Goal: Task Accomplishment & Management: Manage account settings

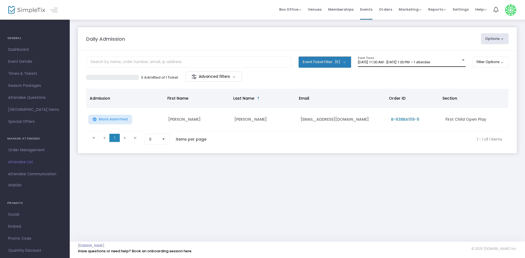
click at [430, 64] on span "[DATE] 11:00 AM - [DATE] 1:00 PM • 1 attendee" at bounding box center [394, 62] width 72 height 4
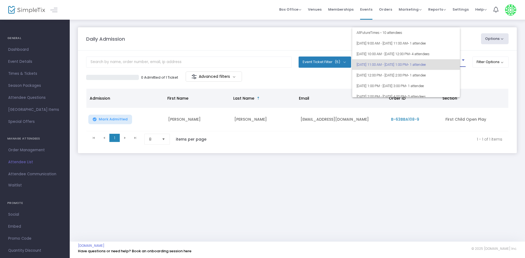
scroll to position [2, 0]
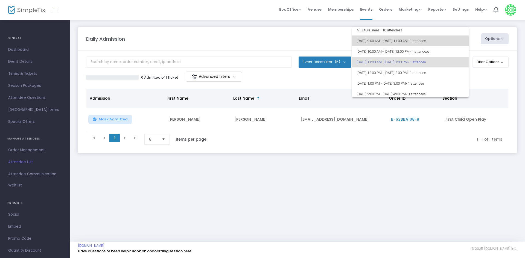
click at [425, 39] on span "• 1 attendee" at bounding box center [416, 41] width 18 height 4
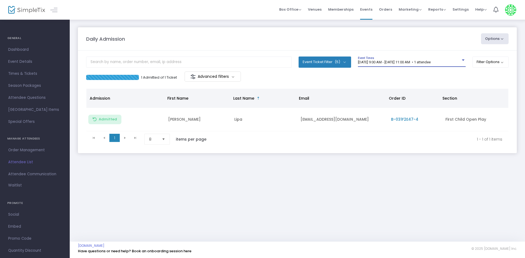
click at [434, 60] on div "[DATE] 9:00 AM - [DATE] 11:00 AM • 1 attendee Event Times" at bounding box center [412, 62] width 108 height 10
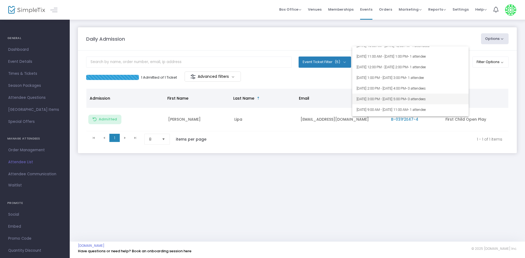
scroll to position [82, 0]
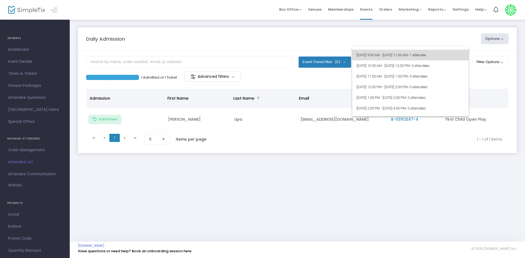
click at [455, 57] on span "[DATE] 9:00 AM - [DATE] 11:00 AM • 1 attendee" at bounding box center [410, 55] width 108 height 11
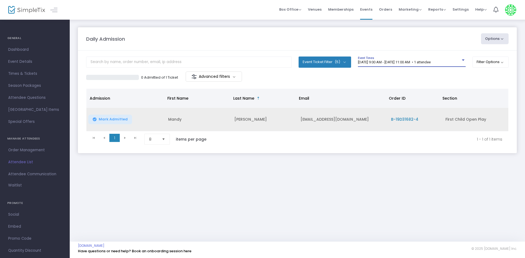
click at [409, 123] on td "B-19D31682-4" at bounding box center [414, 119] width 54 height 23
click at [409, 120] on span "B-19D31682-4" at bounding box center [404, 119] width 27 height 5
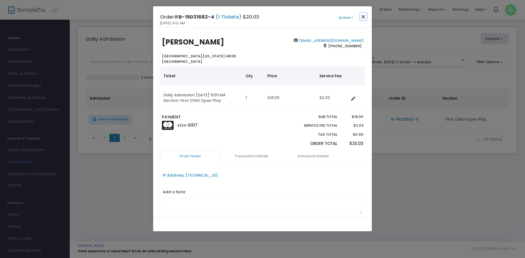
click at [362, 16] on button "Close" at bounding box center [363, 16] width 7 height 7
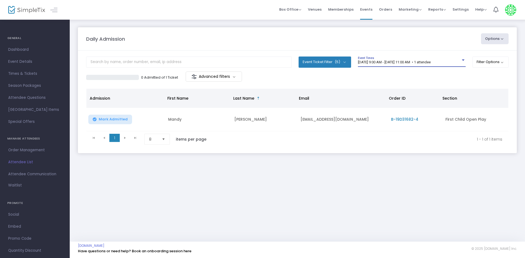
click at [412, 63] on span "8/27/2025 @ 9:00 AM - 8/27/2025 @ 11:00 AM • 1 attendee" at bounding box center [394, 62] width 73 height 4
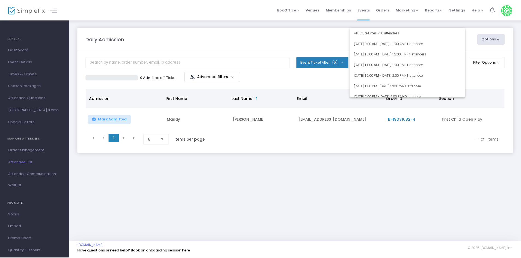
scroll to position [0, 0]
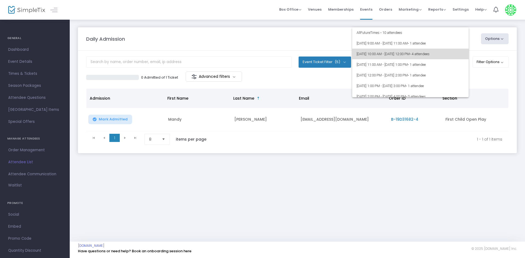
click at [429, 53] on span "• 4 attendees" at bounding box center [419, 54] width 20 height 4
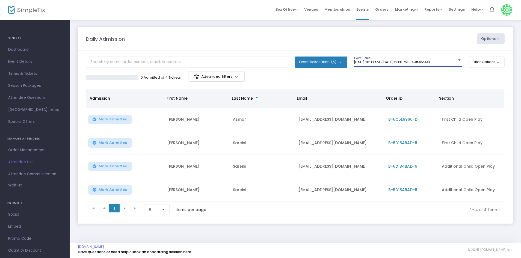
click at [439, 58] on div "8/26/2025 @ 10:00 AM - 8/26/2025 @ 12:00 PM • 4 attendees Event Times" at bounding box center [408, 62] width 108 height 10
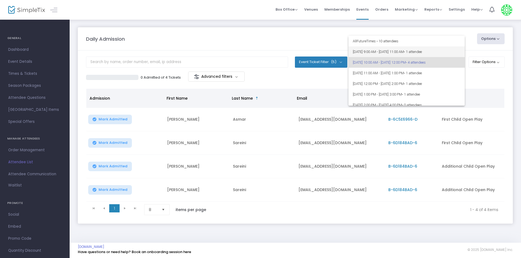
click at [422, 50] on span "• 1 attendee" at bounding box center [413, 52] width 18 height 4
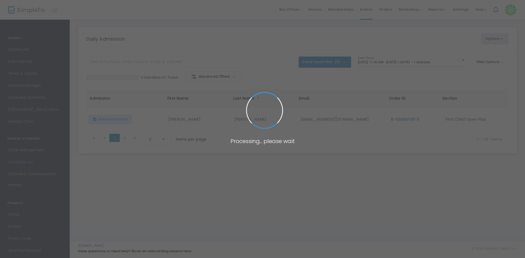
click at [447, 63] on body "Processing... please wait Box Office Sell Tickets Bookings Sell Season Pass Ven…" at bounding box center [262, 129] width 525 height 258
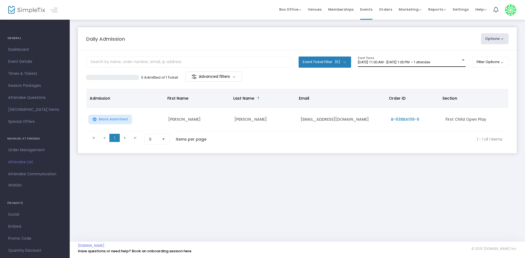
click at [454, 61] on div "[DATE] 11:00 AM - [DATE] 1:00 PM • 1 attendee" at bounding box center [409, 62] width 103 height 4
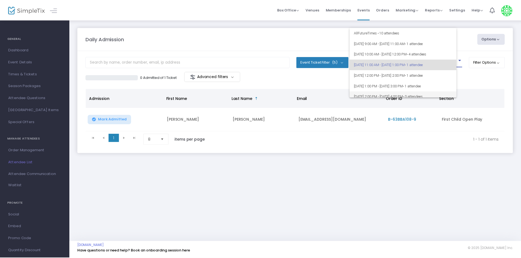
scroll to position [2, 0]
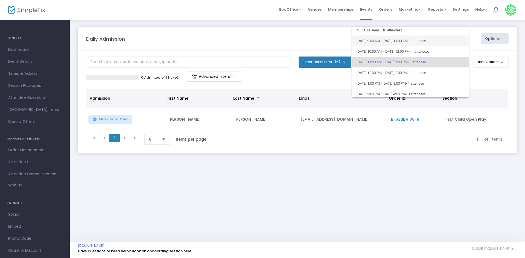
click at [459, 42] on span "[DATE] 9:00 AM - [DATE] 11:00 AM • 1 attendee" at bounding box center [410, 41] width 108 height 11
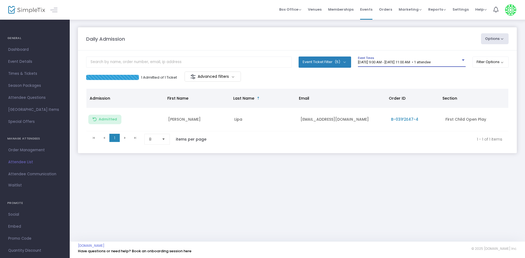
click at [430, 61] on span "[DATE] 9:00 AM - [DATE] 11:00 AM • 1 attendee" at bounding box center [394, 62] width 73 height 4
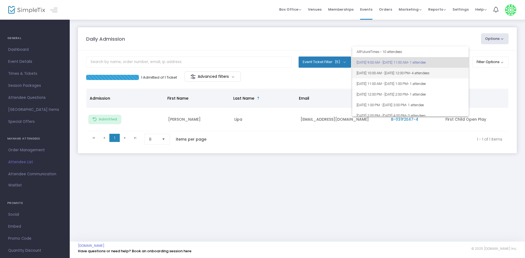
click at [429, 72] on span "• 4 attendees" at bounding box center [419, 73] width 20 height 4
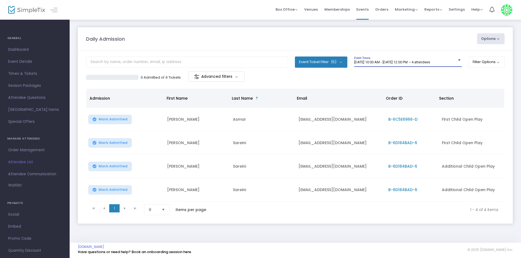
scroll to position [3, 0]
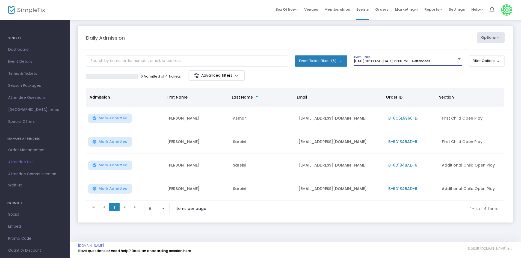
click at [343, 236] on div "Daily Admission Options Import Attendees Export List Print Name Tags Export to …" at bounding box center [296, 130] width 452 height 224
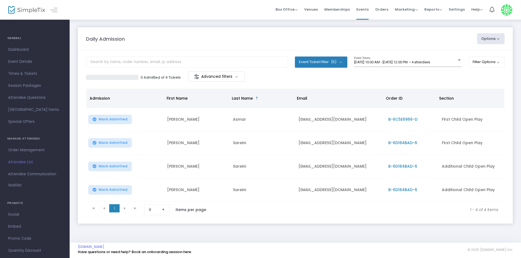
click at [220, 24] on div "Daily Admission Options Import Attendees Export List Print Name Tags Export to …" at bounding box center [296, 131] width 452 height 224
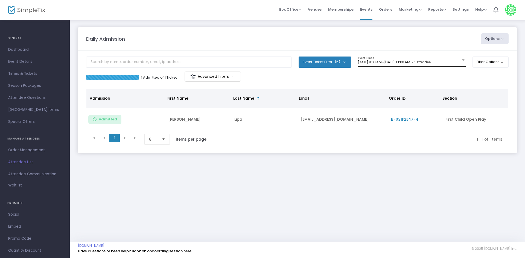
click at [407, 58] on div "8/26/2025 @ 9:00 AM - 8/26/2025 @ 11:00 AM • 1 attendee Event Times" at bounding box center [412, 62] width 108 height 10
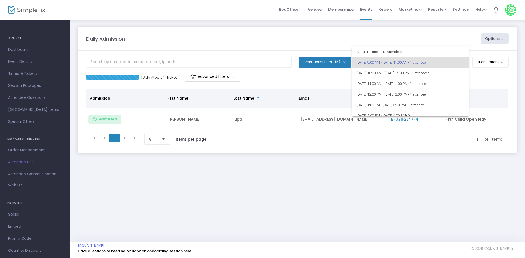
click at [234, 142] on div at bounding box center [262, 129] width 525 height 258
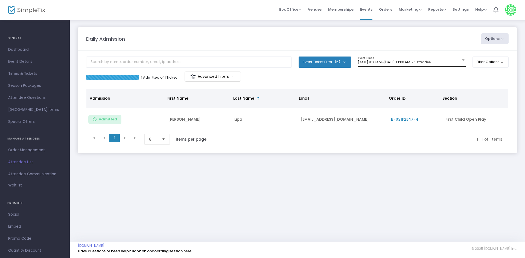
click at [432, 65] on div "[DATE] 9:00 AM - [DATE] 11:00 AM • 1 attendee Event Times" at bounding box center [412, 62] width 108 height 10
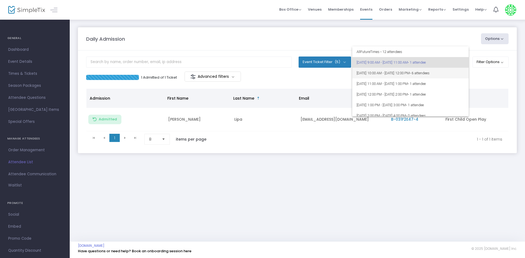
click at [417, 74] on span "8/26/2025 @ 10:00 AM - 8/26/2025 @ 12:00 PM • 6 attendees" at bounding box center [410, 73] width 108 height 11
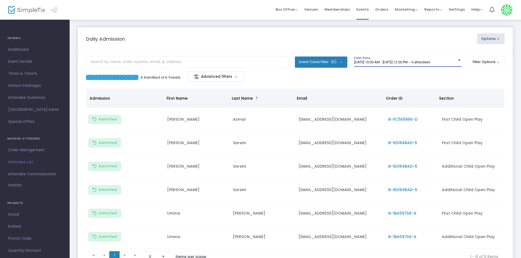
click at [276, 37] on div "Daily Admission" at bounding box center [278, 38] width 391 height 7
click at [430, 61] on span "8/26/2025 @ 10:00 AM - 8/26/2025 @ 12:00 PM • 6 attendees" at bounding box center [392, 62] width 76 height 4
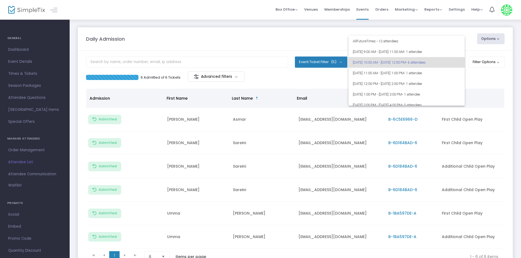
click at [226, 23] on div at bounding box center [260, 129] width 521 height 258
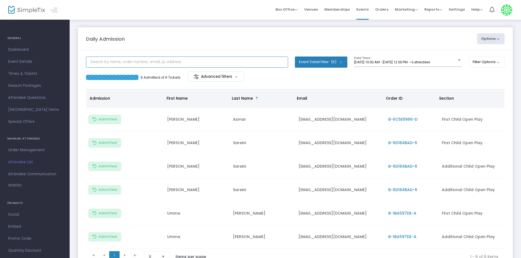
click at [218, 58] on input "text" at bounding box center [187, 62] width 202 height 11
click at [242, 35] on div "Daily Admission" at bounding box center [278, 38] width 391 height 7
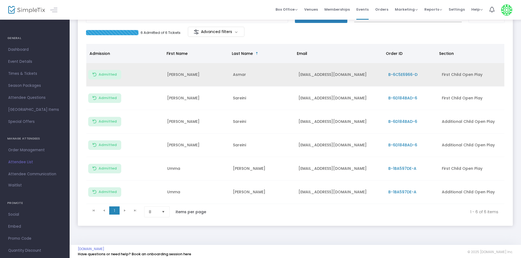
scroll to position [50, 0]
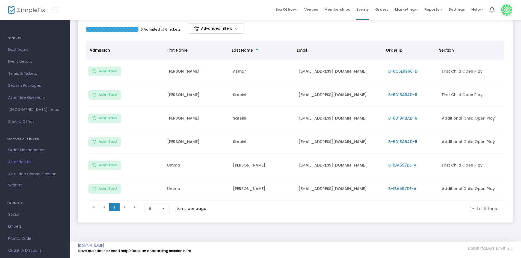
click at [124, 206] on kendo-pager-next-buttons at bounding box center [130, 208] width 21 height 11
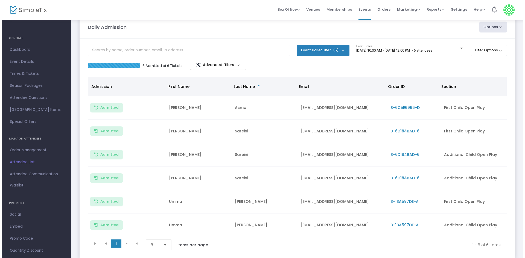
scroll to position [0, 0]
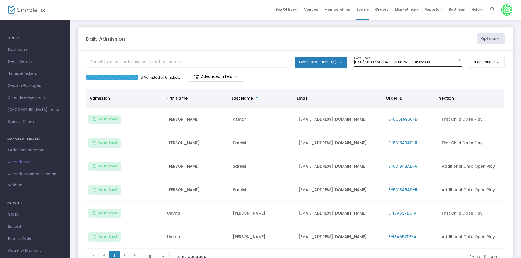
click at [425, 61] on span "8/26/2025 @ 10:00 AM - 8/26/2025 @ 12:00 PM • 6 attendees" at bounding box center [392, 62] width 76 height 4
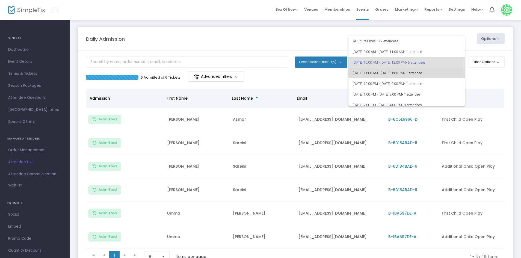
click at [422, 73] on span "• 1 attendee" at bounding box center [413, 73] width 18 height 4
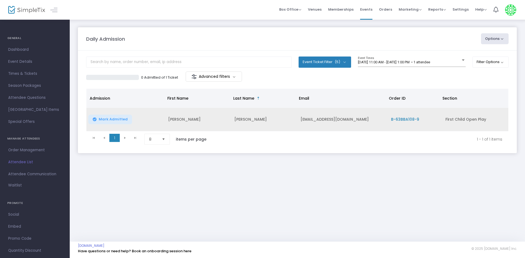
click at [393, 120] on span "B-63BBA108-9" at bounding box center [405, 119] width 28 height 5
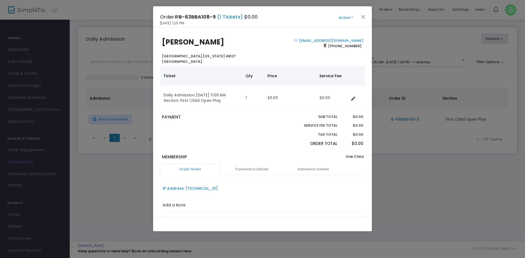
click at [346, 17] on button "Action" at bounding box center [345, 18] width 33 height 6
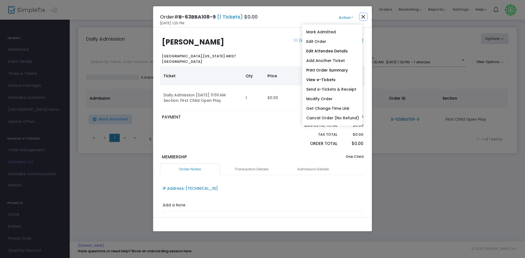
click at [366, 14] on button "Close" at bounding box center [363, 16] width 7 height 7
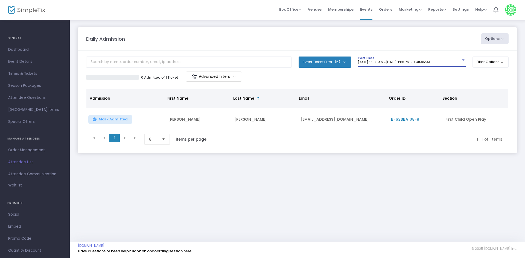
click at [430, 63] on span "[DATE] 11:00 AM - [DATE] 1:00 PM • 1 attendee" at bounding box center [394, 62] width 72 height 4
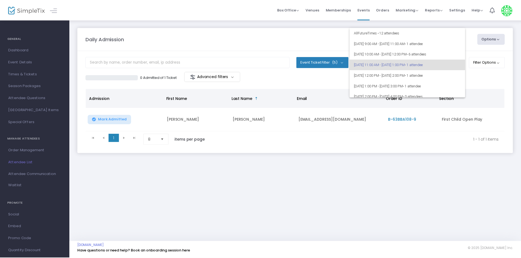
scroll to position [2, 0]
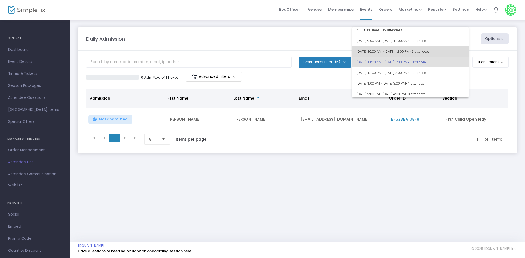
click at [449, 49] on span "8/26/2025 @ 10:00 AM - 8/26/2025 @ 12:00 PM • 6 attendees" at bounding box center [410, 51] width 108 height 11
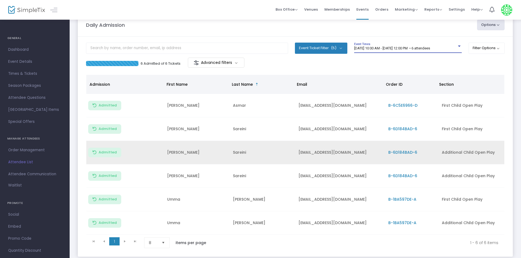
scroll to position [27, 0]
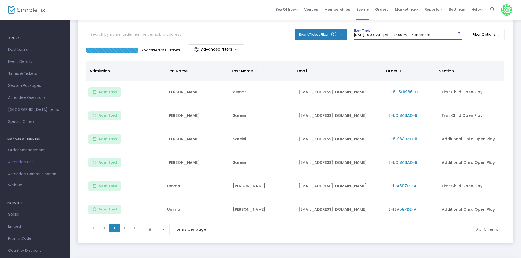
click at [405, 160] on span "B-6D184BAD-6" at bounding box center [403, 162] width 29 height 5
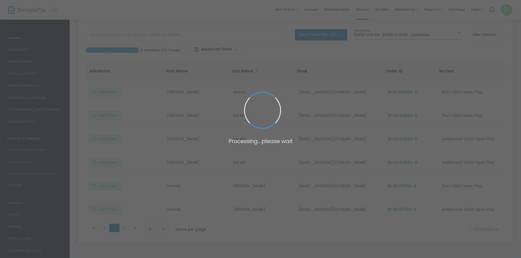
scroll to position [0, 0]
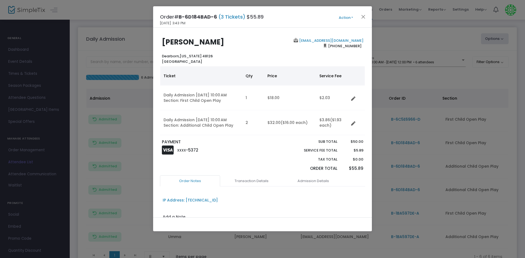
click at [346, 17] on button "Action" at bounding box center [345, 18] width 33 height 6
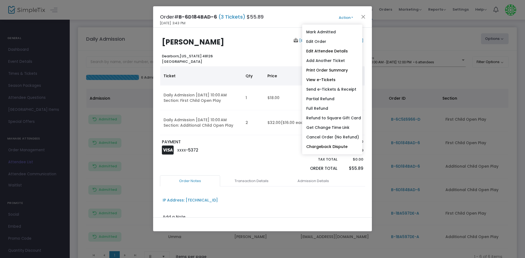
click at [232, 140] on p "PAYMENT" at bounding box center [211, 142] width 98 height 6
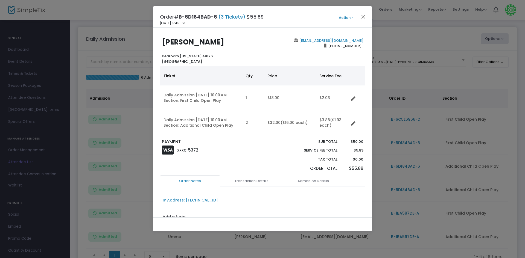
click at [345, 16] on button "Action" at bounding box center [345, 18] width 33 height 6
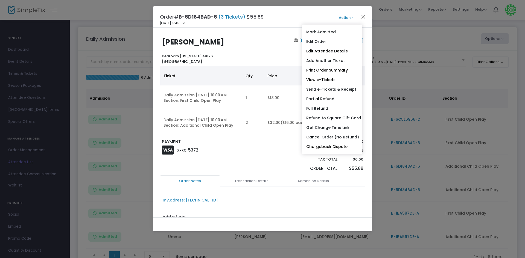
click at [277, 48] on div "b.fatme@yahoo.com (313) 434-6467" at bounding box center [313, 51] width 103 height 26
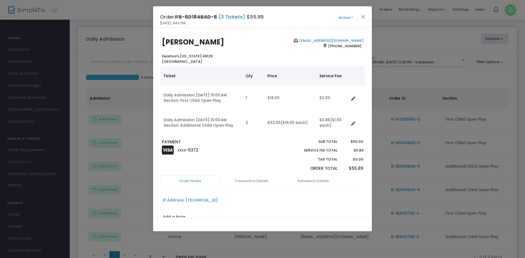
click at [347, 16] on button "Action" at bounding box center [345, 18] width 33 height 6
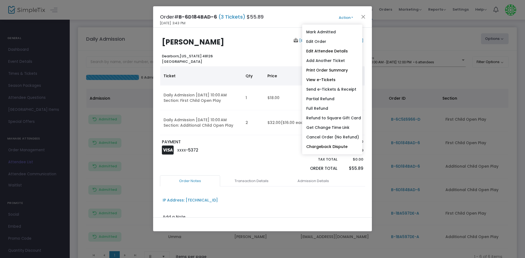
click at [277, 155] on div at bounding box center [275, 157] width 26 height 36
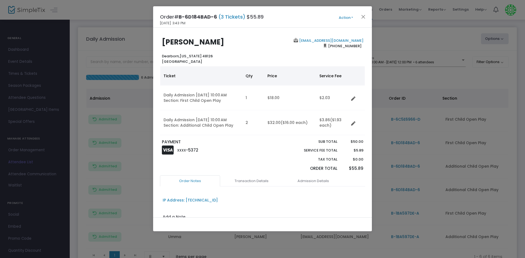
click at [349, 20] on button "Action" at bounding box center [345, 18] width 33 height 6
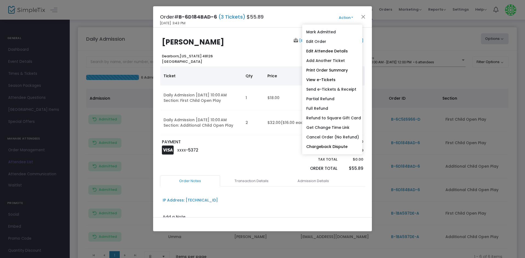
click at [263, 156] on div at bounding box center [275, 157] width 26 height 36
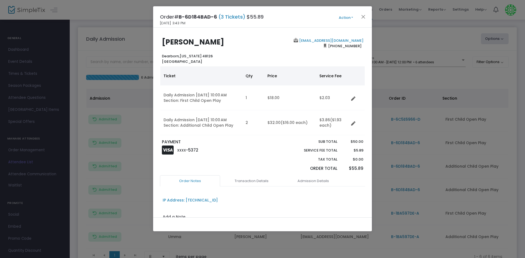
click at [345, 15] on button "Action" at bounding box center [345, 18] width 33 height 6
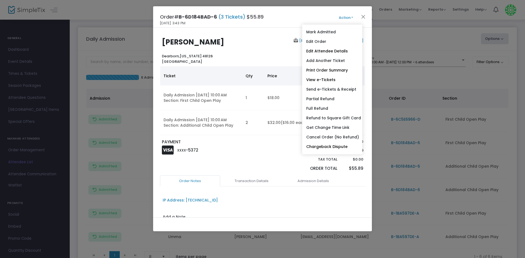
click at [252, 152] on div "XXXX -5372" at bounding box center [210, 150] width 103 height 11
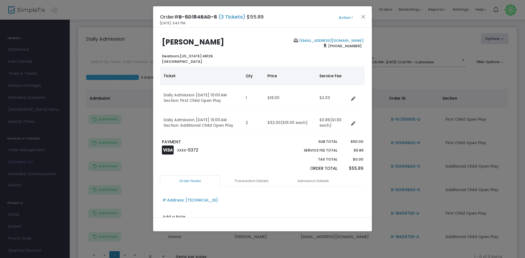
click at [345, 18] on button "Action" at bounding box center [345, 18] width 33 height 6
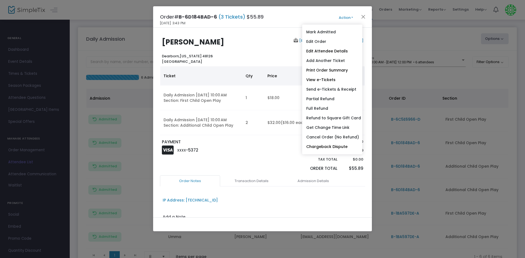
click at [237, 156] on div "PAYMENT XXXX -5372" at bounding box center [210, 157] width 103 height 36
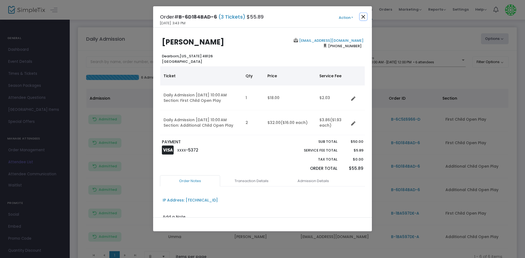
click at [364, 17] on button "Close" at bounding box center [363, 16] width 7 height 7
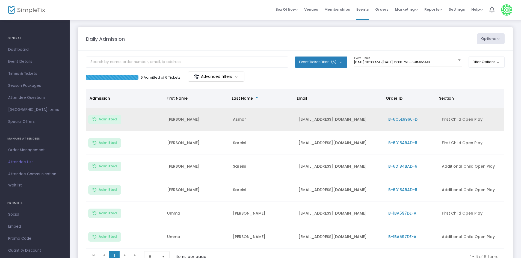
click at [408, 119] on span "B-6C5E6966-D" at bounding box center [403, 119] width 29 height 5
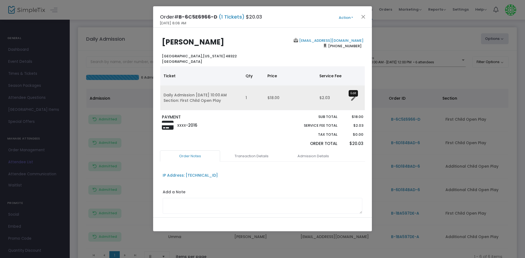
click at [352, 99] on icon "Data table" at bounding box center [353, 99] width 4 height 4
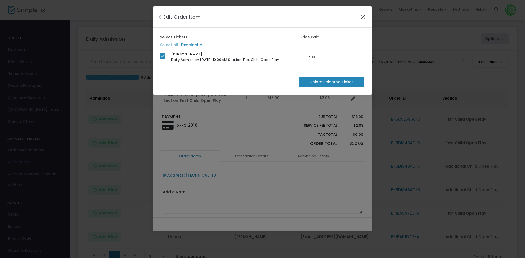
click at [364, 19] on button "Close" at bounding box center [363, 16] width 7 height 7
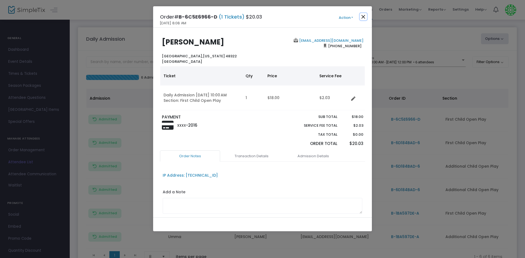
click at [364, 17] on button "Close" at bounding box center [363, 16] width 7 height 7
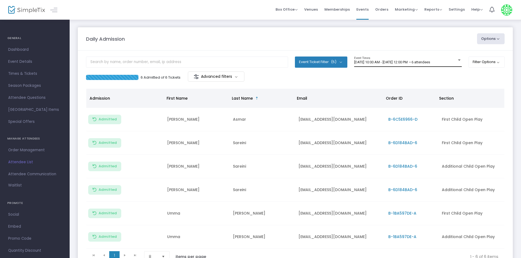
click at [433, 57] on div "8/26/2025 @ 10:00 AM - 8/26/2025 @ 12:00 PM • 6 attendees Event Times" at bounding box center [408, 62] width 108 height 10
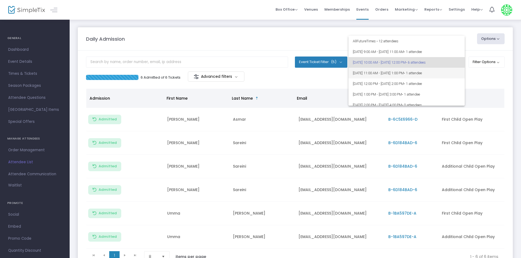
click at [411, 71] on span "8/26/2025 @ 11:00 AM - 8/26/2025 @ 1:00 PM • 1 attendee" at bounding box center [407, 73] width 108 height 11
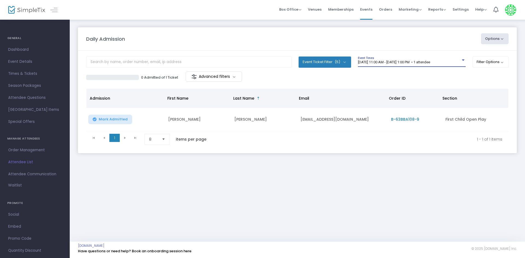
click at [430, 62] on span "8/26/2025 @ 11:00 AM - 8/26/2025 @ 1:00 PM • 1 attendee" at bounding box center [394, 62] width 72 height 4
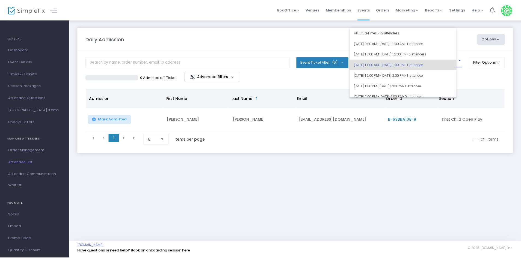
scroll to position [2, 0]
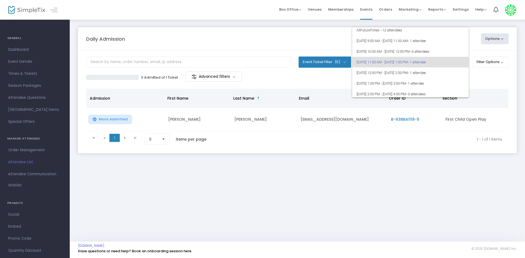
click at [304, 22] on div at bounding box center [262, 129] width 525 height 258
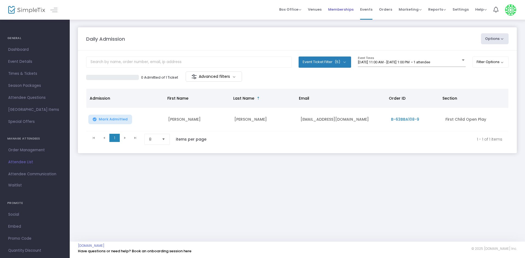
click at [340, 4] on span "Memberships" at bounding box center [340, 9] width 25 height 14
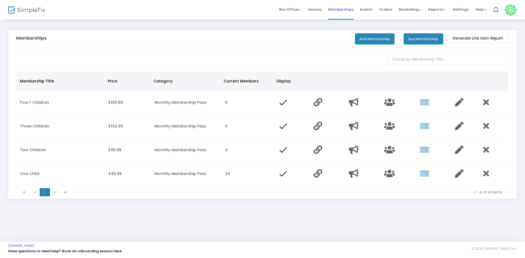
click at [350, 9] on span "Memberships" at bounding box center [340, 9] width 25 height 14
click at [396, 168] on td "Data table" at bounding box center [398, 174] width 35 height 24
click at [391, 176] on icon "Data table" at bounding box center [389, 173] width 11 height 8
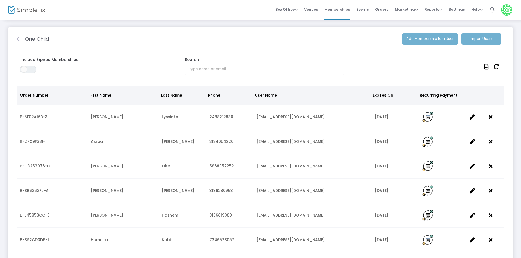
click at [17, 39] on icon at bounding box center [17, 38] width 3 height 5
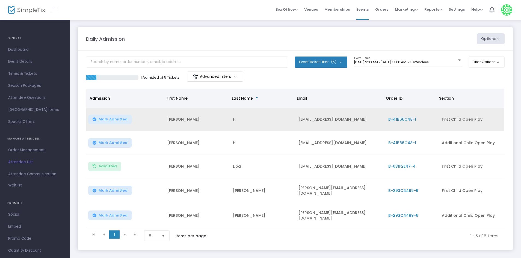
click at [116, 118] on span "Mark Admitted" at bounding box center [113, 119] width 29 height 4
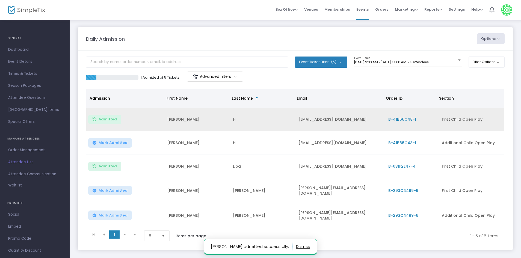
click at [121, 145] on button "Mark Admitted" at bounding box center [110, 143] width 44 height 10
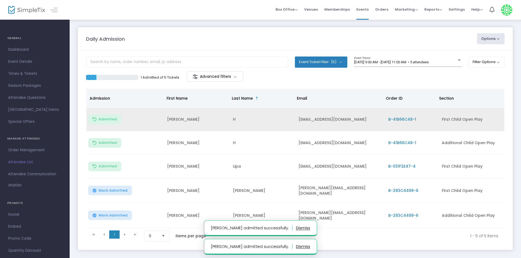
click at [120, 190] on span "Mark Admitted" at bounding box center [113, 191] width 29 height 4
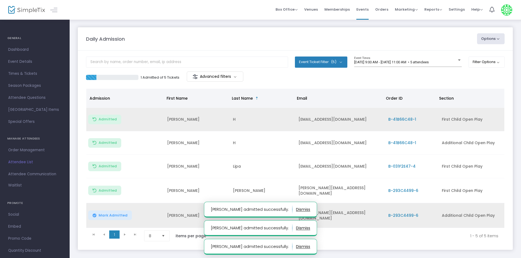
click at [117, 214] on span "Mark Admitted" at bounding box center [113, 215] width 29 height 4
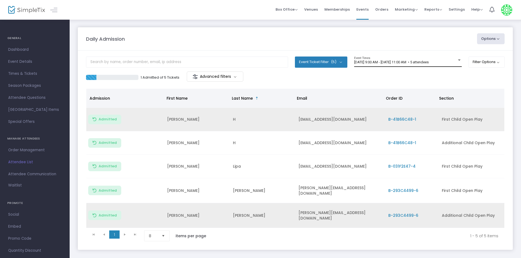
click at [427, 64] on div "8/26/2025 @ 9:00 AM - 8/26/2025 @ 11:00 AM • 5 attendees" at bounding box center [405, 62] width 103 height 4
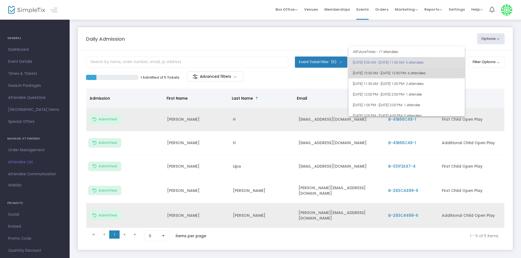
click at [426, 75] on span "• 6 attendees" at bounding box center [416, 73] width 20 height 4
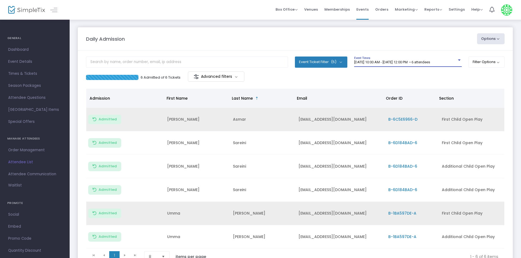
click at [376, 63] on span "8/26/2025 @ 10:00 AM - 8/26/2025 @ 12:00 PM • 6 attendees" at bounding box center [392, 62] width 76 height 4
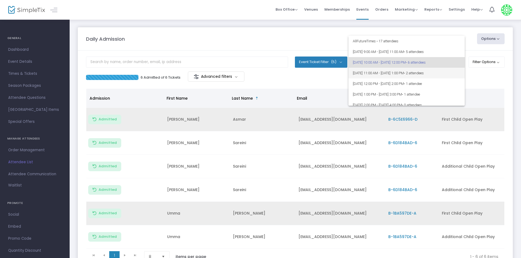
click at [424, 71] on span "• 2 attendees" at bounding box center [414, 73] width 20 height 4
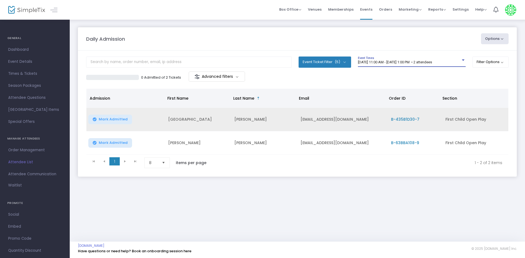
click at [368, 79] on div "0 Admitted of 2 Tickets Advanced filters" at bounding box center [297, 77] width 422 height 11
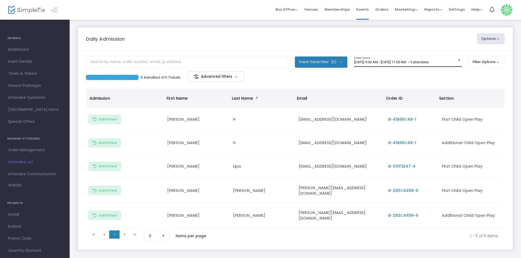
click at [454, 66] on div "[DATE] 9:00 AM - [DATE] 11:00 AM • 5 attendees Event Times" at bounding box center [408, 62] width 108 height 10
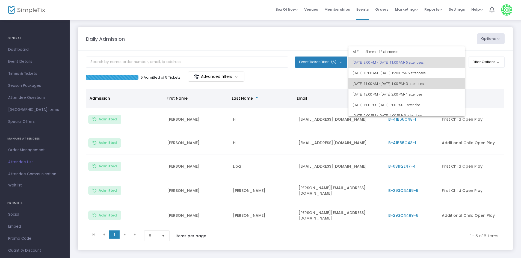
click at [446, 80] on span "[DATE] 11:00 AM - [DATE] 1:00 PM • 3 attendees" at bounding box center [407, 83] width 108 height 11
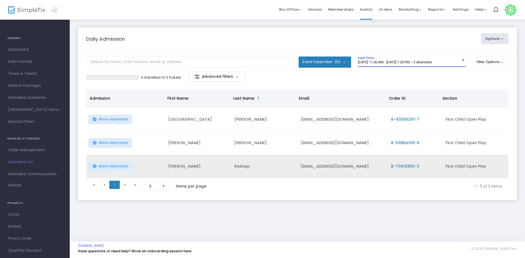
click at [129, 165] on button "Mark Admitted" at bounding box center [110, 167] width 44 height 10
click at [392, 60] on div "[DATE] 11:00 AM - [DATE] 1:00 PM • 3 attendees Event Times" at bounding box center [412, 62] width 108 height 10
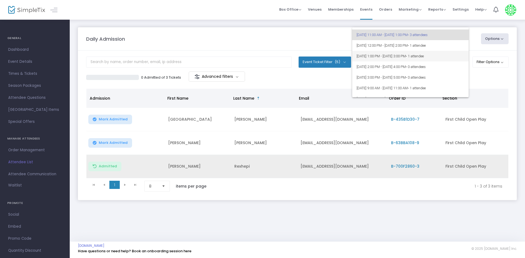
scroll to position [2, 0]
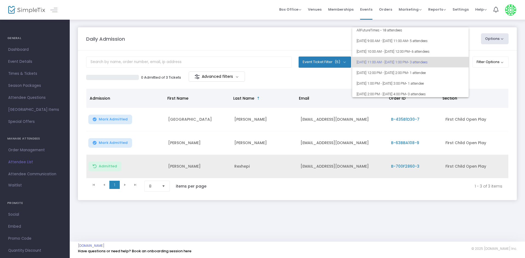
click at [484, 80] on div at bounding box center [262, 129] width 525 height 258
